Goal: Information Seeking & Learning: Find specific fact

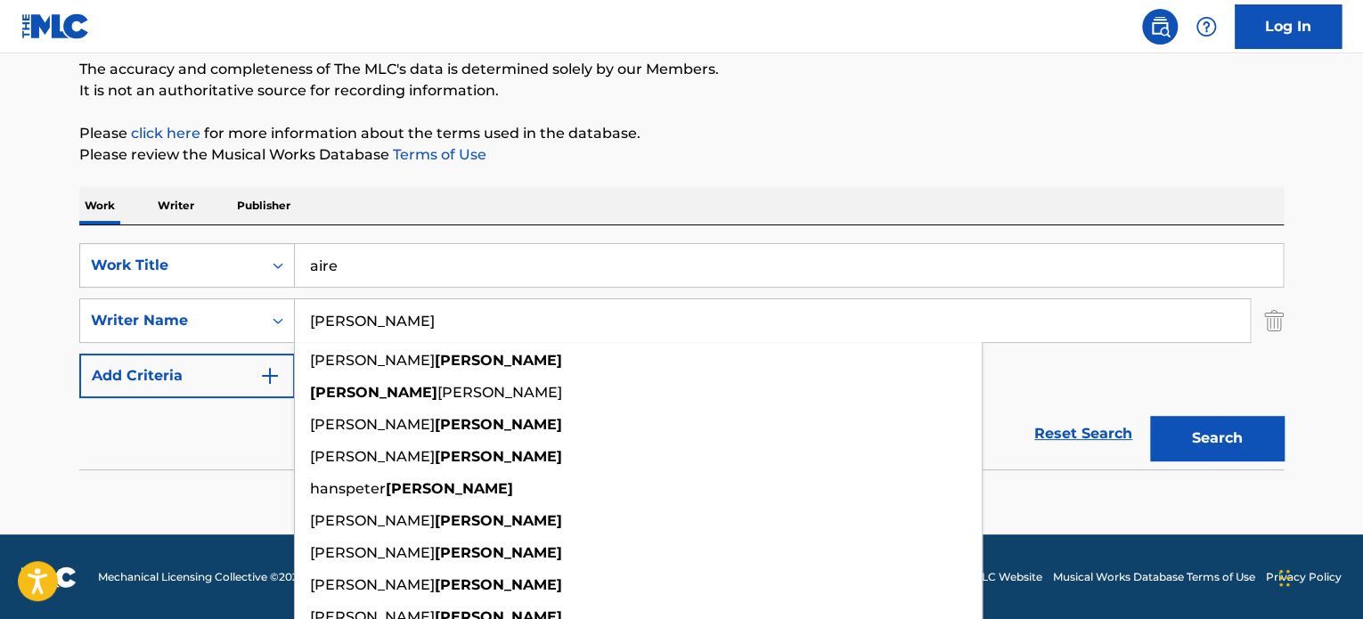
drag, startPoint x: 398, startPoint y: 263, endPoint x: 388, endPoint y: 273, distance: 13.9
click at [393, 270] on input "aire" at bounding box center [789, 265] width 988 height 43
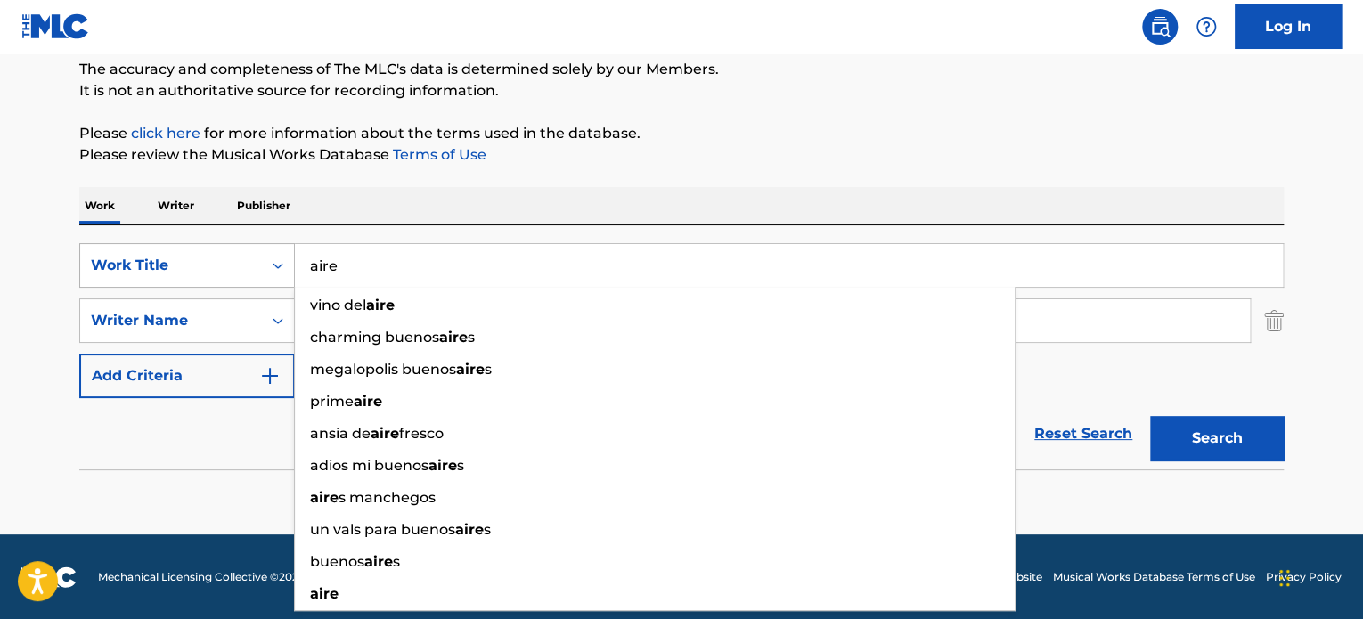
drag, startPoint x: 377, startPoint y: 273, endPoint x: 260, endPoint y: 269, distance: 116.8
click at [260, 269] on div "SearchWithCriteria68eaa265-d7bf-4fbb-bc0a-47166358536f Work Title aire vino del…" at bounding box center [681, 265] width 1204 height 45
paste input "los memitos v1"
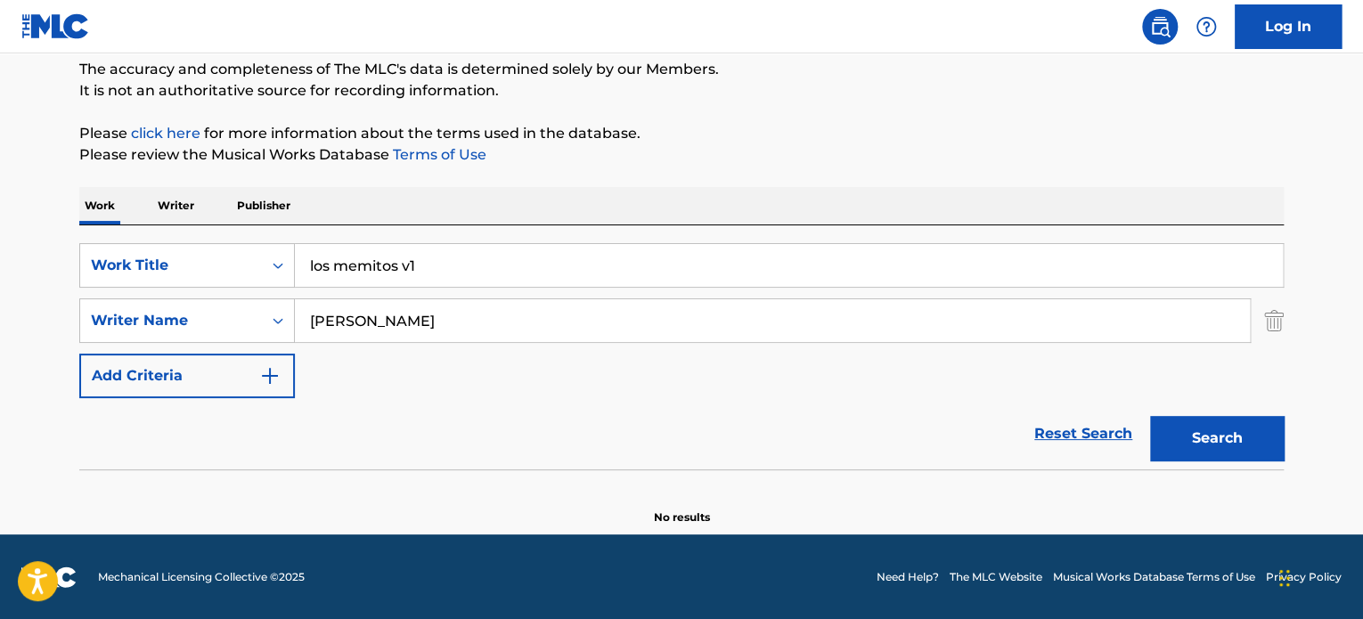
click at [1200, 441] on button "Search" at bounding box center [1217, 438] width 134 height 45
click at [1193, 432] on button "Search" at bounding box center [1217, 438] width 134 height 45
click at [1150, 416] on button "Search" at bounding box center [1217, 438] width 134 height 45
click at [1269, 324] on img "Search Form" at bounding box center [1274, 320] width 20 height 45
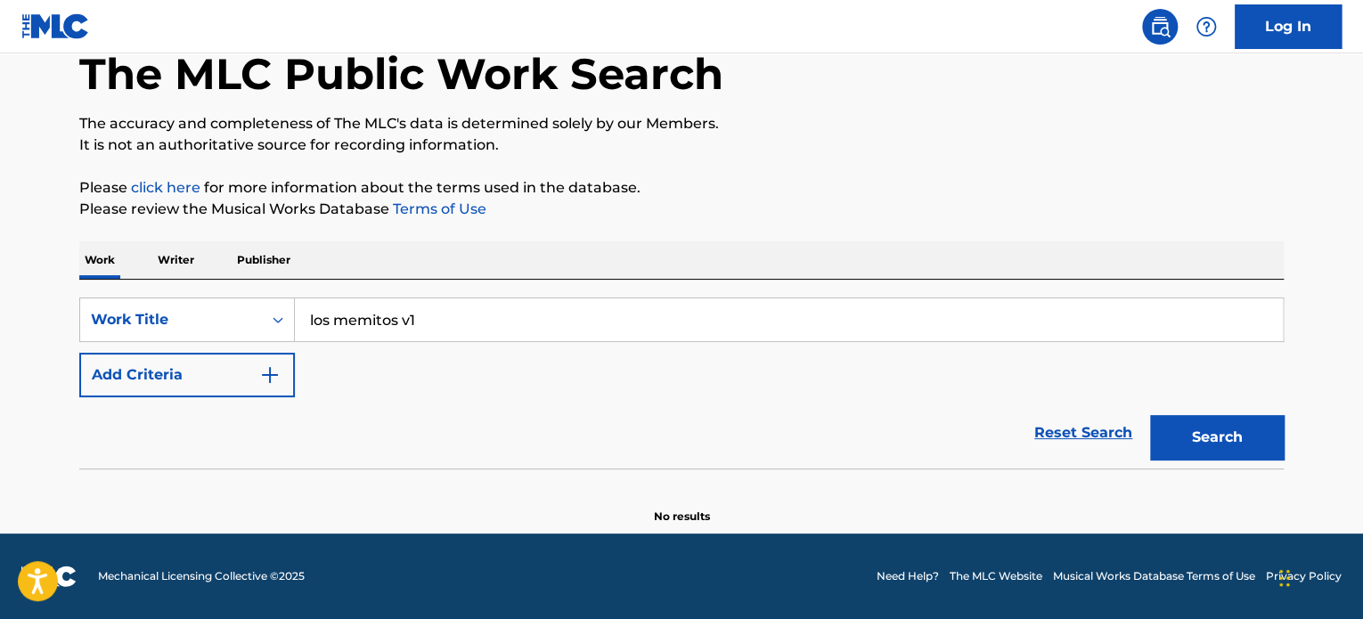
scroll to position [98, 0]
click at [1215, 453] on button "Search" at bounding box center [1217, 438] width 134 height 45
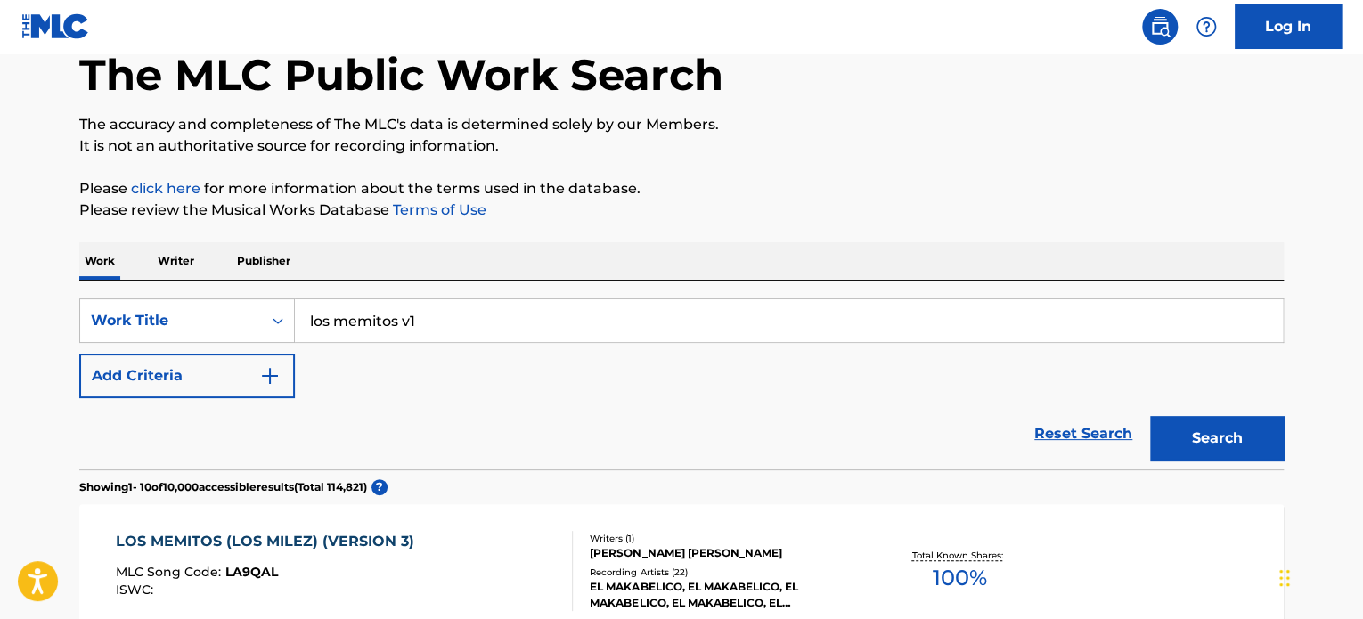
click at [402, 317] on input "los memitos v1" at bounding box center [789, 320] width 988 height 43
click at [410, 317] on input "los memitos v1" at bounding box center [789, 320] width 988 height 43
type input "los memitos 1"
click at [1150, 416] on button "Search" at bounding box center [1217, 438] width 134 height 45
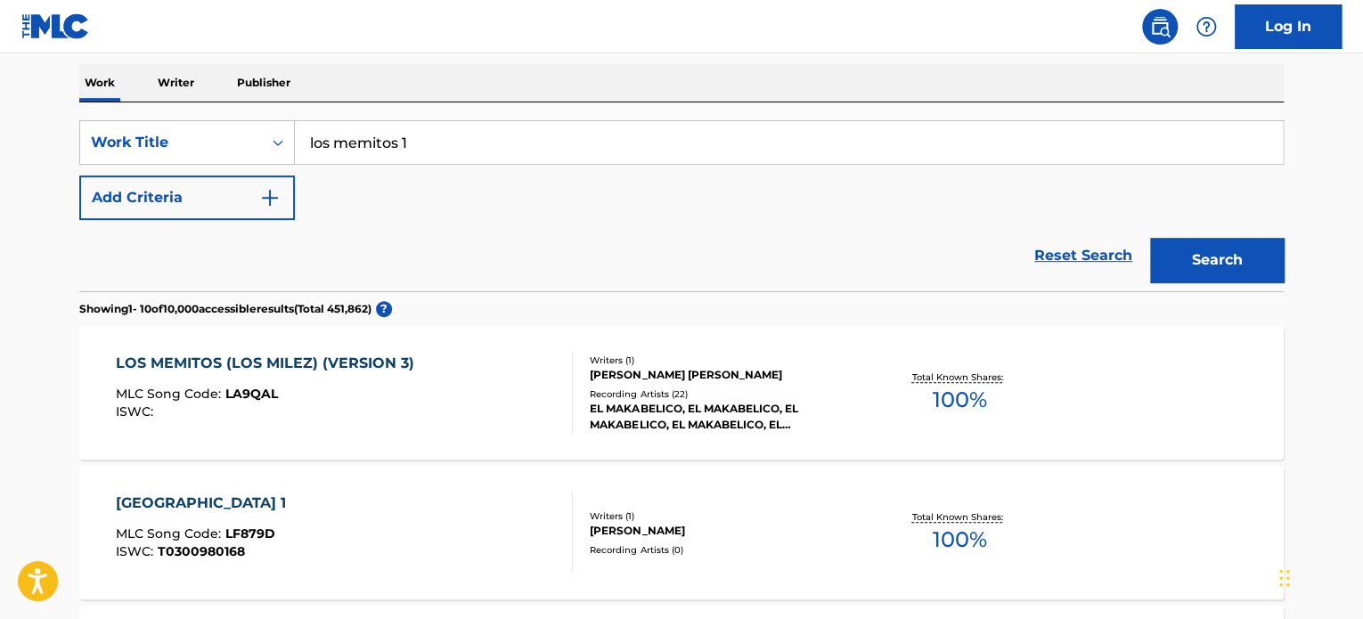
scroll to position [454, 0]
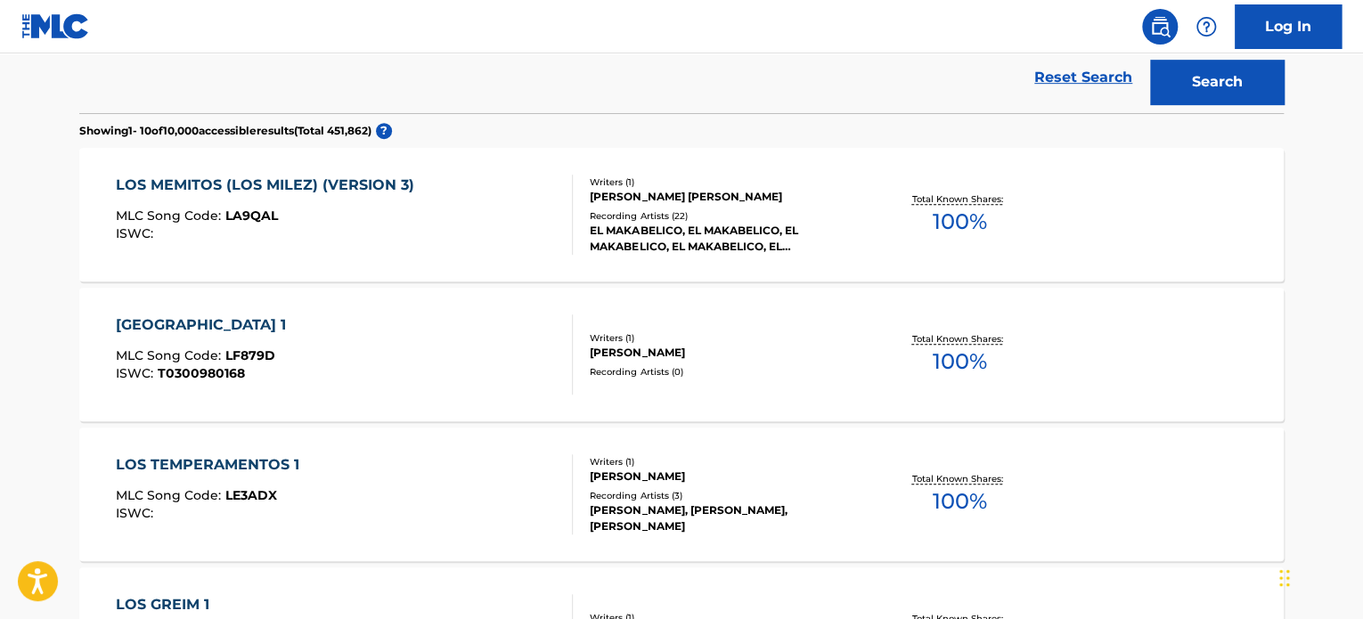
click at [823, 205] on div "Writers ( 1 ) [PERSON_NAME] [PERSON_NAME] Recording Artists ( 22 ) EL MAKABELIC…" at bounding box center [716, 214] width 286 height 79
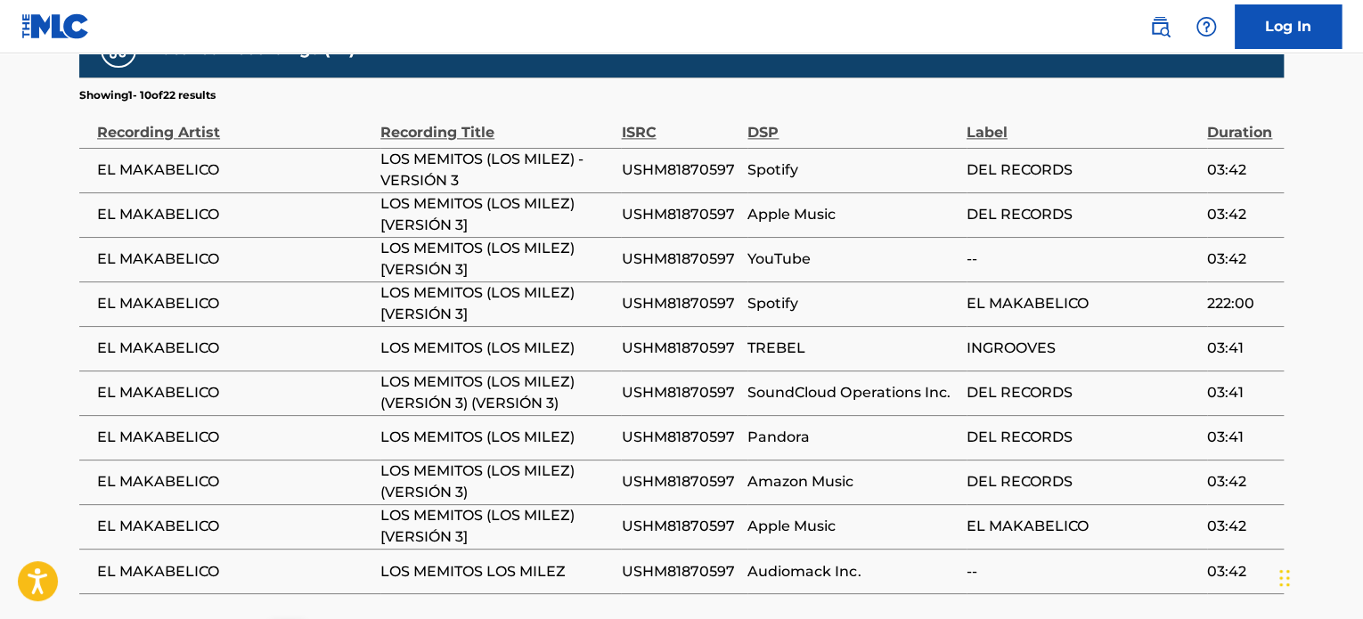
scroll to position [1158, 0]
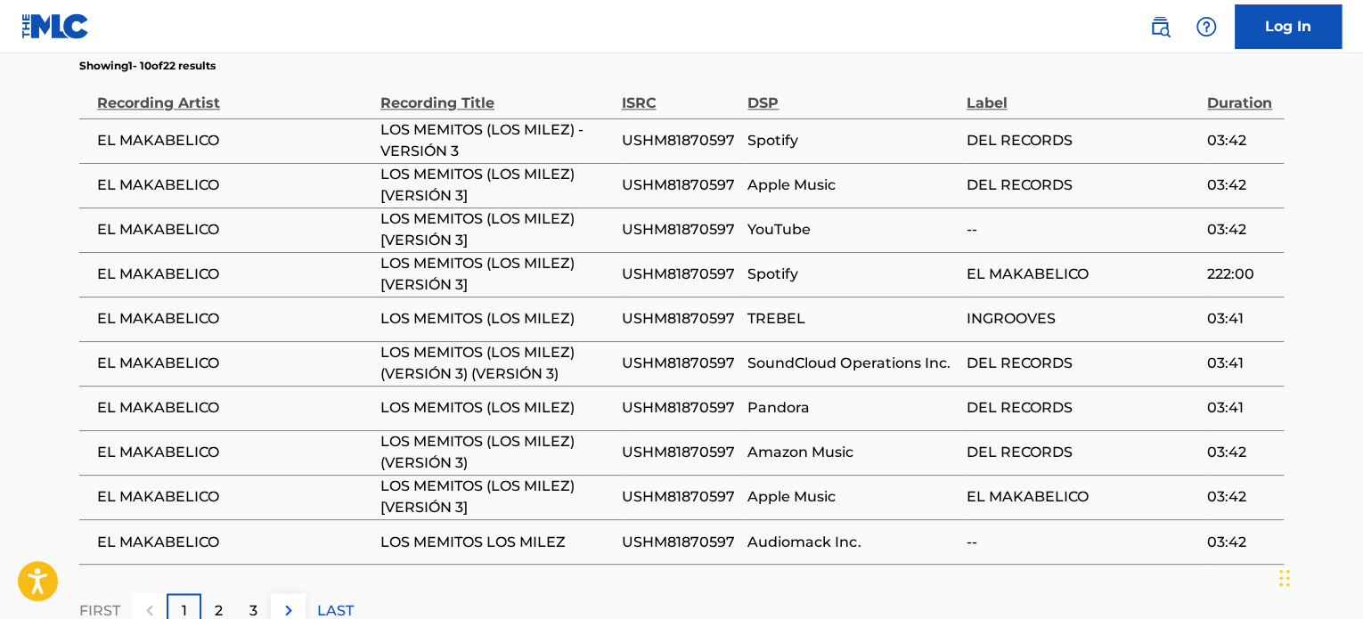
click at [798, 430] on td "Amazon Music" at bounding box center [856, 452] width 218 height 45
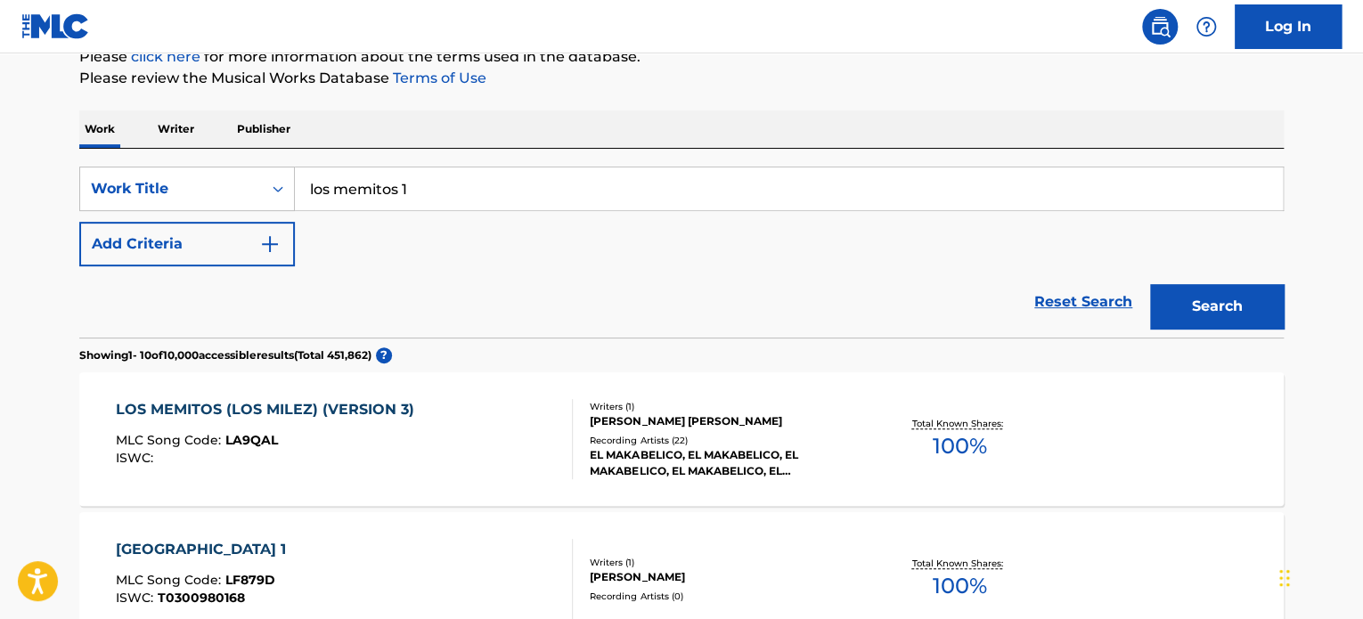
scroll to position [55, 0]
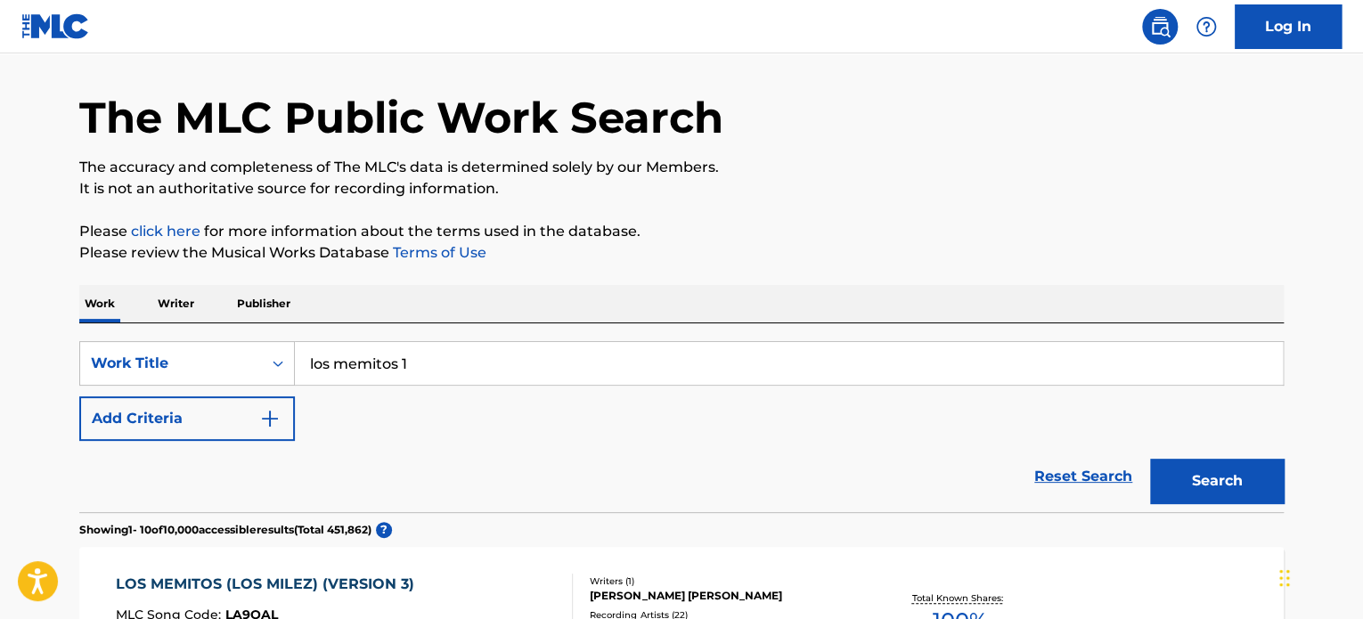
click at [445, 377] on input "los memitos 1" at bounding box center [789, 363] width 988 height 43
type input "los memitos"
click at [1150, 459] on button "Search" at bounding box center [1217, 481] width 134 height 45
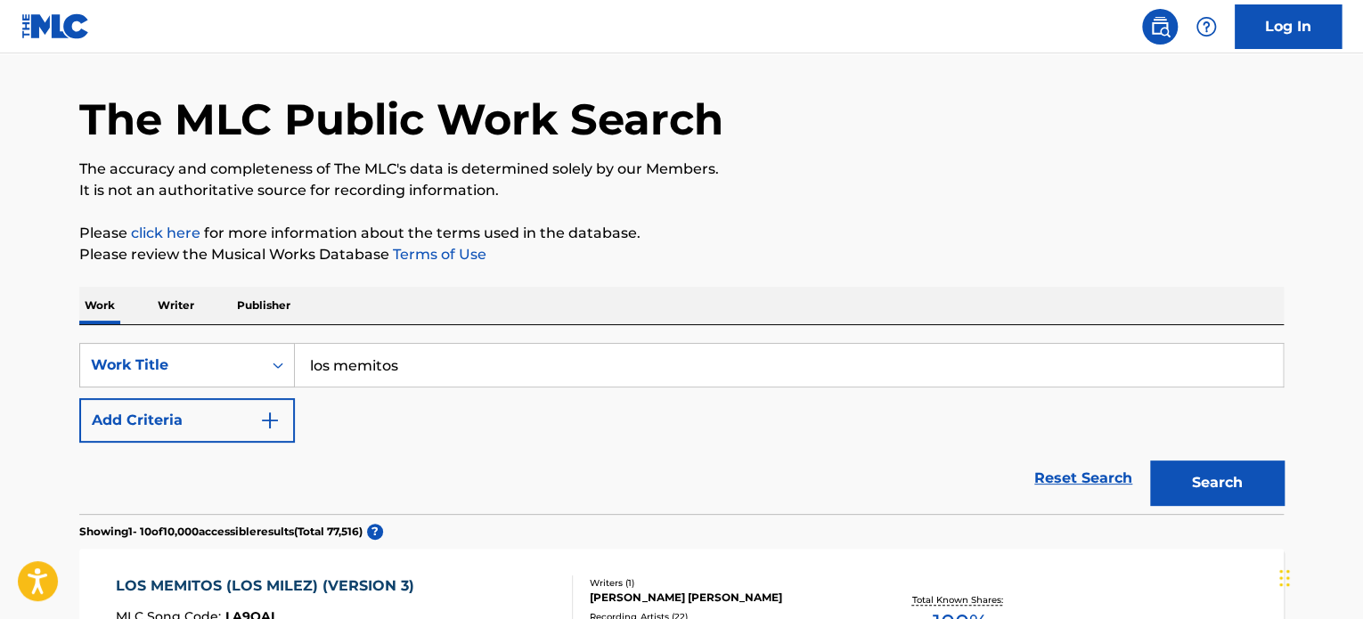
scroll to position [0, 0]
